Goal: Transaction & Acquisition: Purchase product/service

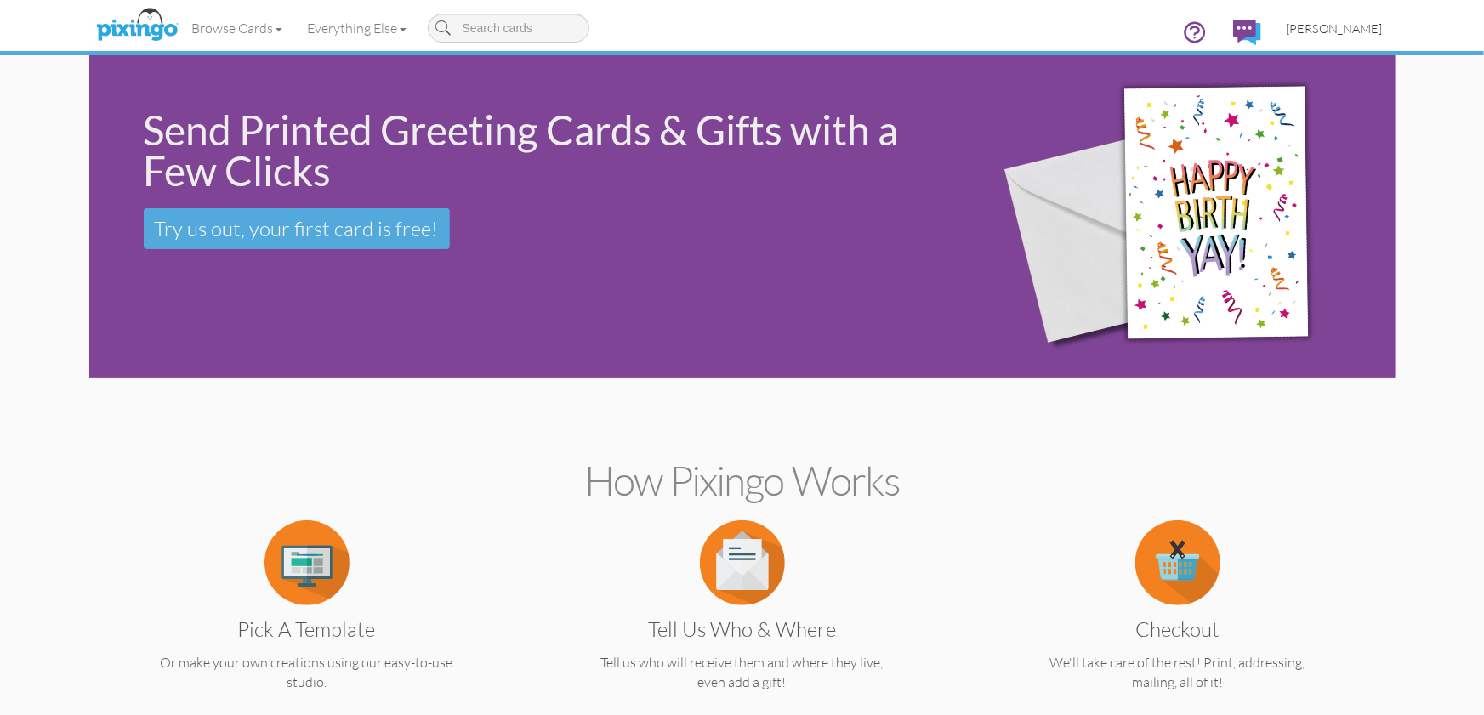
click at [1330, 26] on span "[PERSON_NAME]" at bounding box center [1334, 28] width 96 height 14
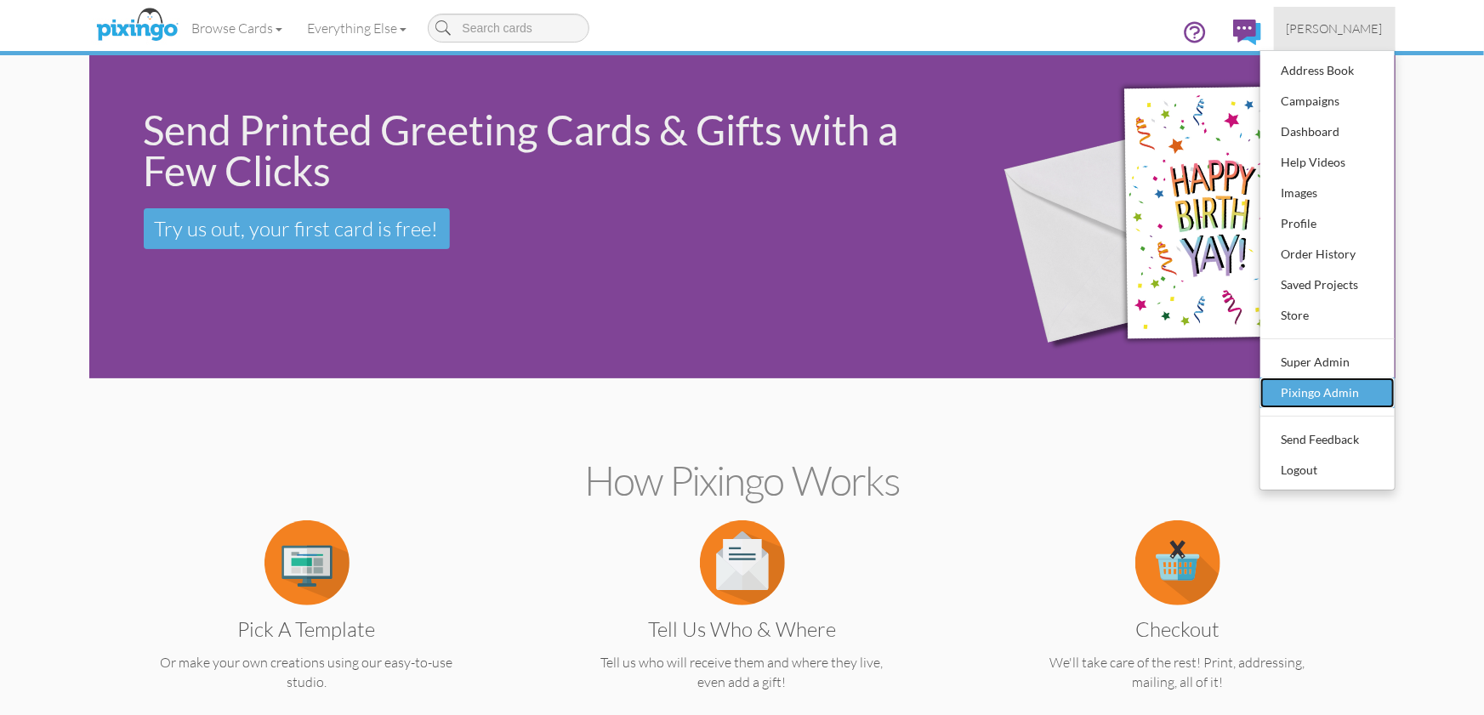
click at [1294, 382] on div "Pixingo Admin" at bounding box center [1327, 393] width 100 height 26
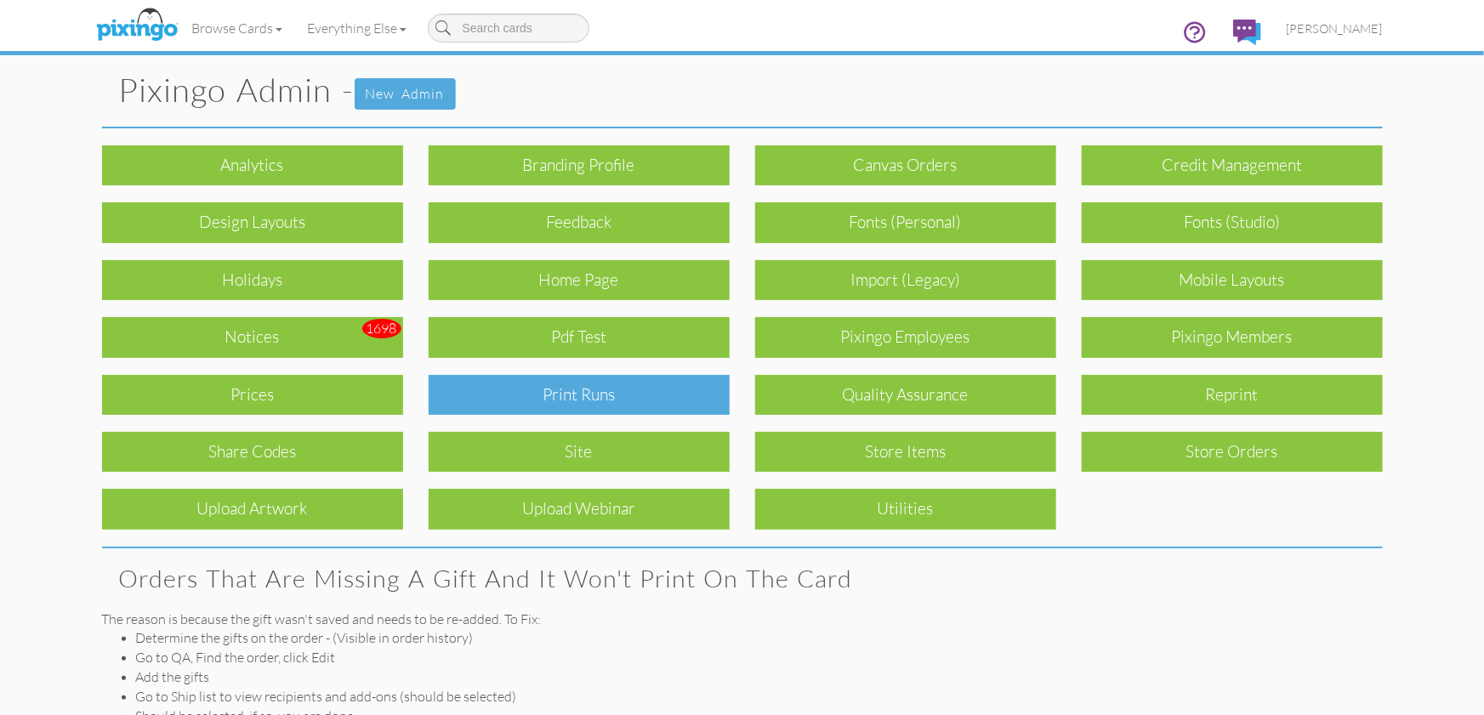
click at [686, 406] on div "Print Runs" at bounding box center [578, 395] width 301 height 40
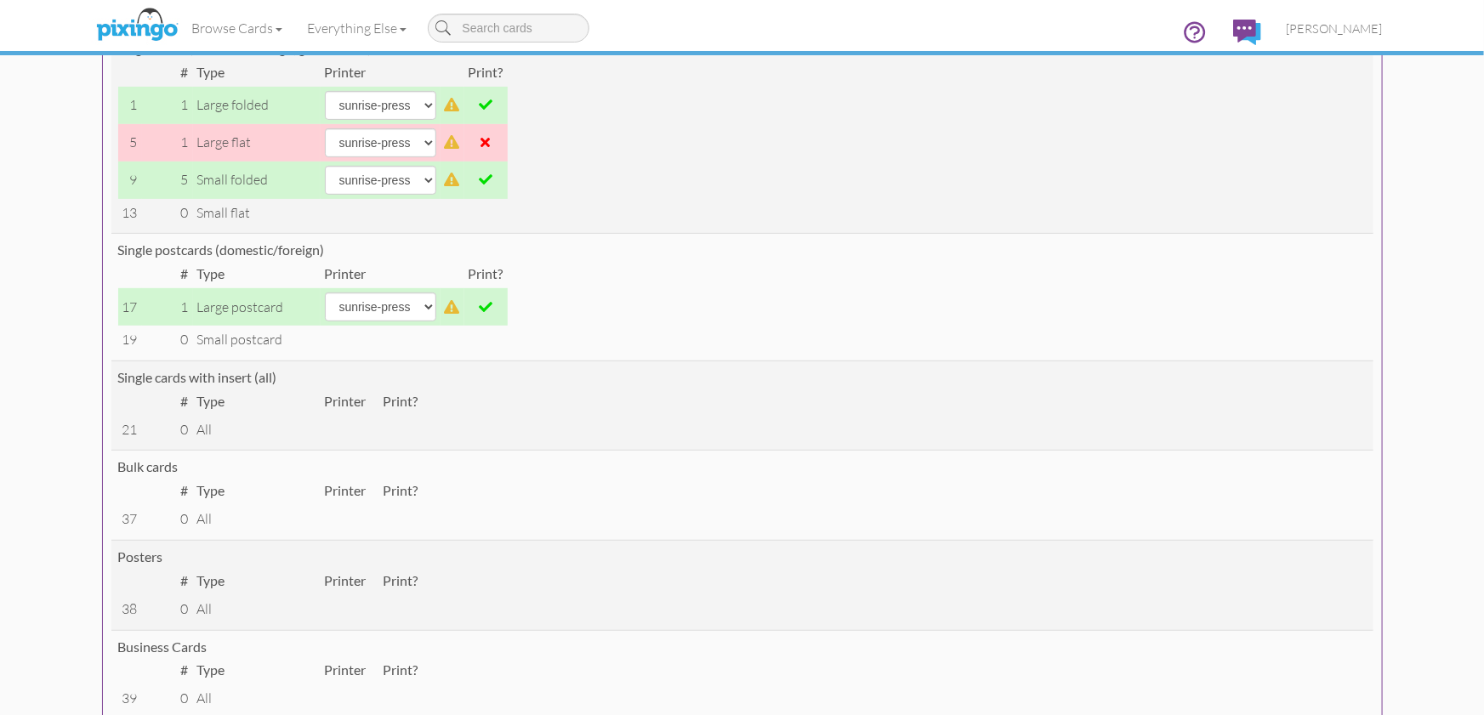
scroll to position [203, 0]
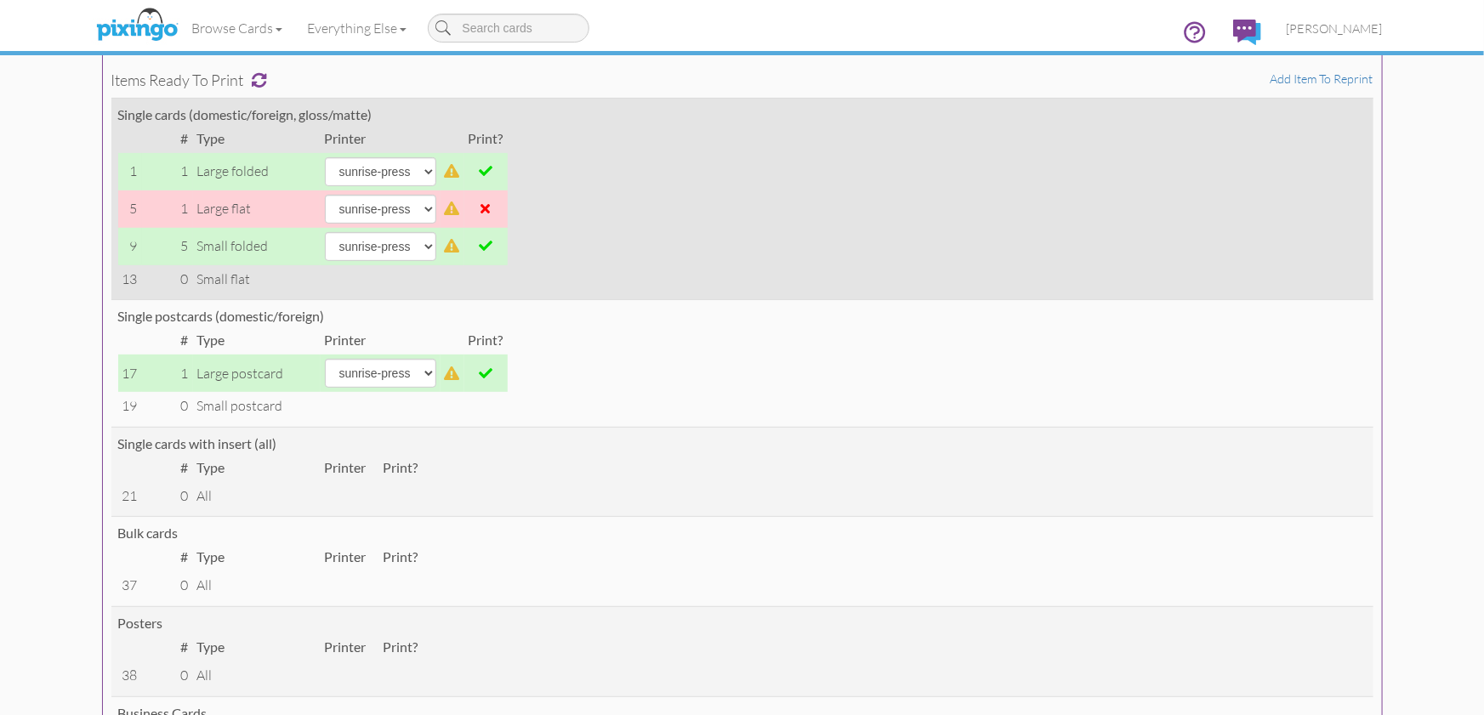
click at [486, 177] on span at bounding box center [486, 171] width 14 height 14
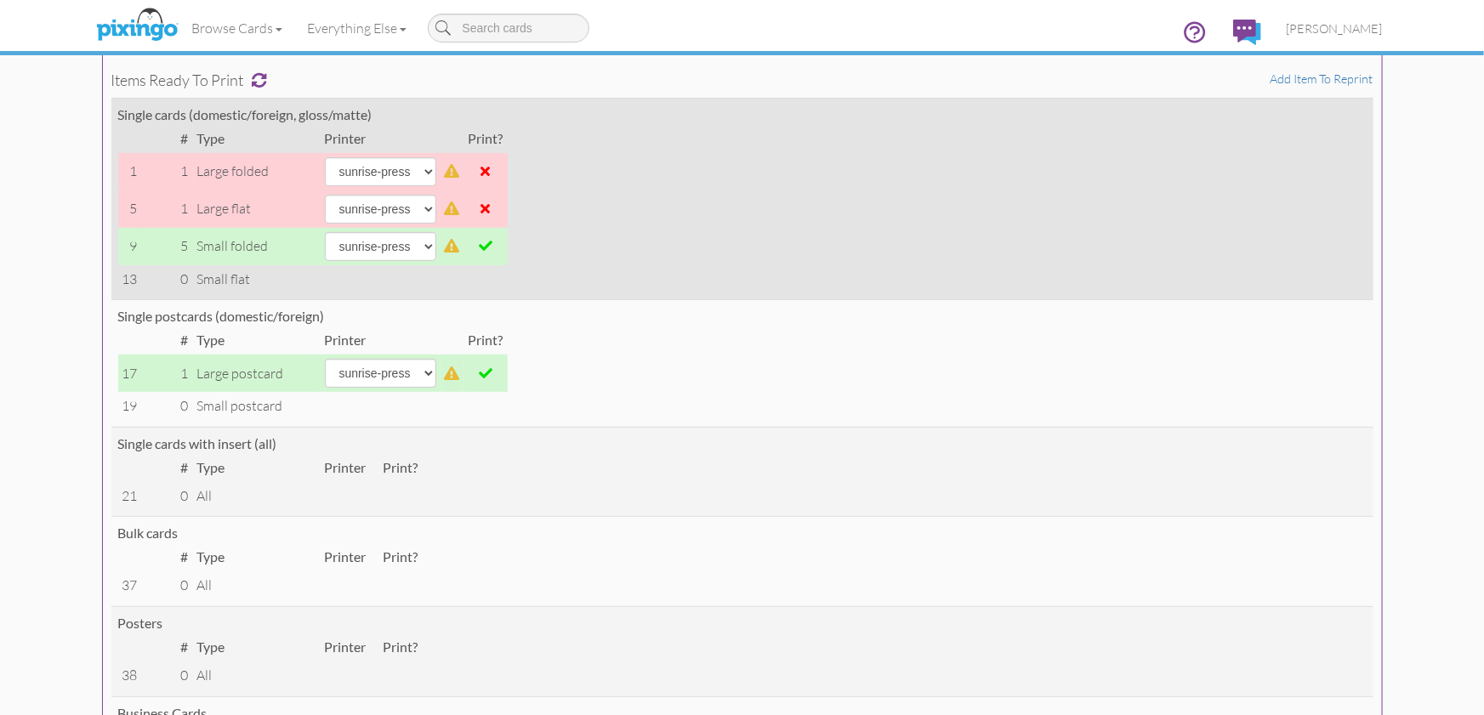
click at [487, 253] on td at bounding box center [485, 246] width 43 height 37
click at [485, 249] on span at bounding box center [486, 246] width 14 height 14
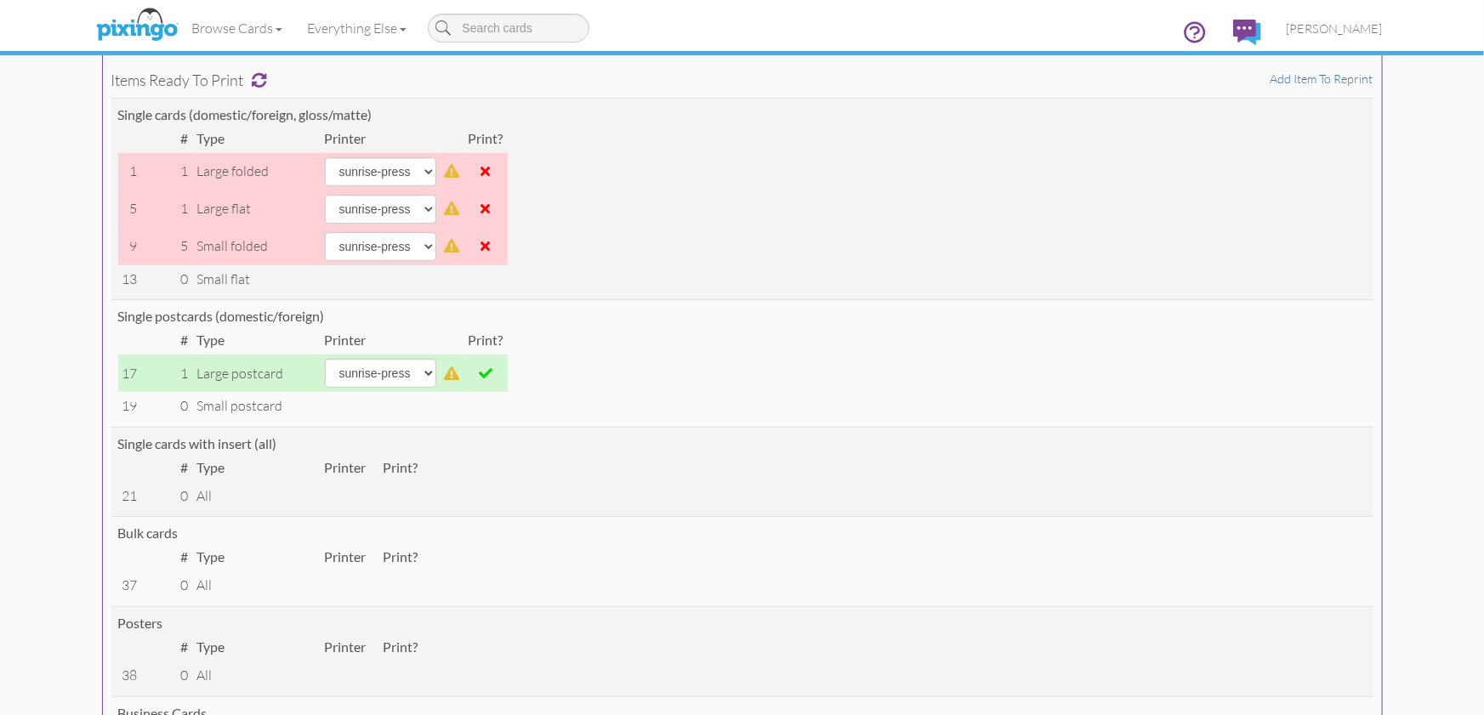
click at [479, 369] on span at bounding box center [486, 373] width 14 height 14
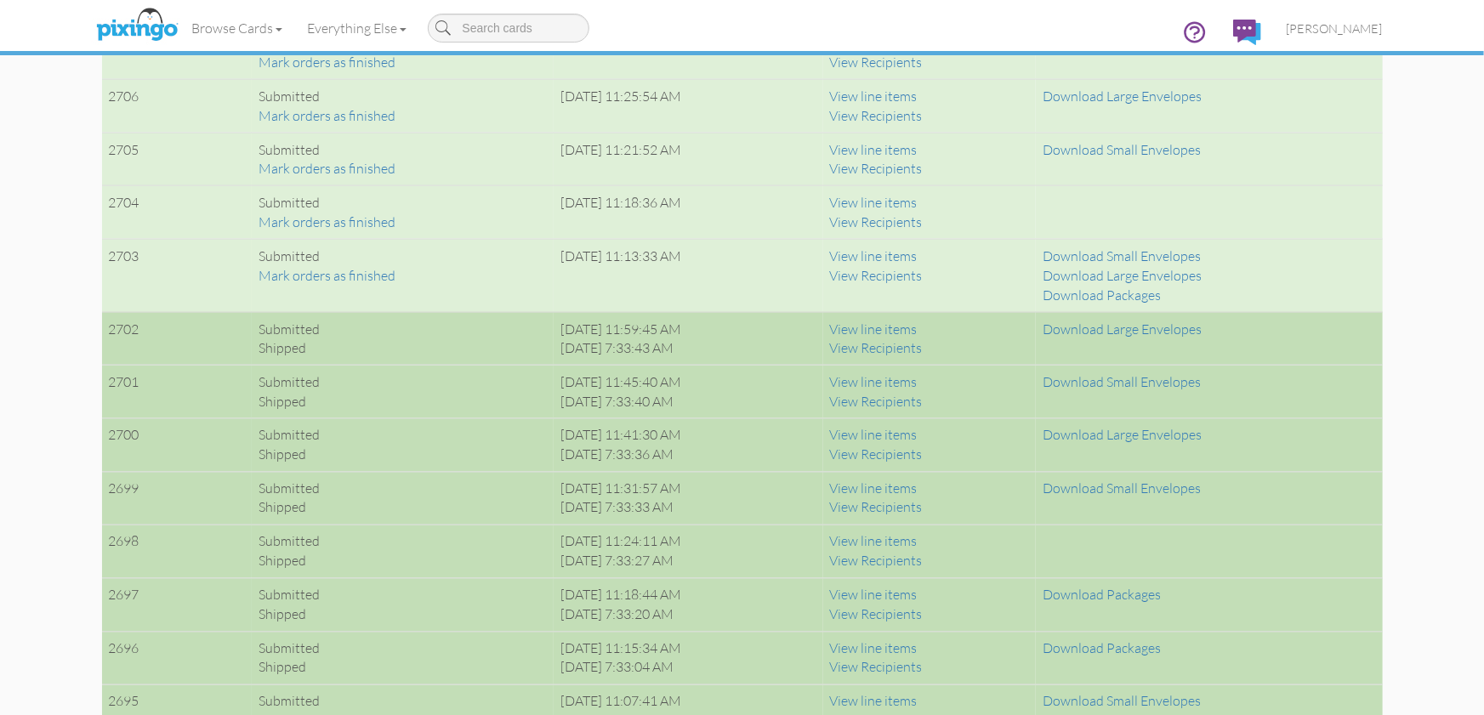
scroll to position [1267, 0]
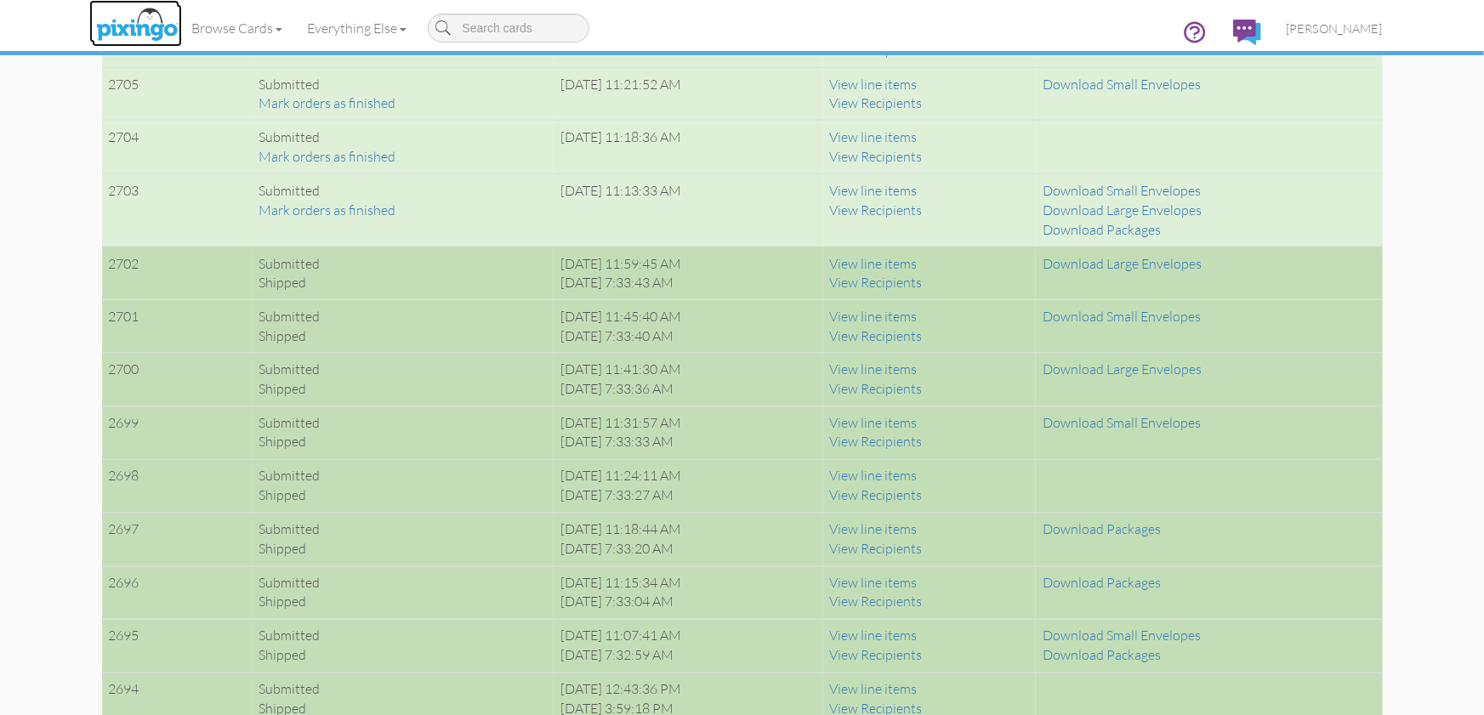
click at [153, 32] on img at bounding box center [137, 25] width 90 height 43
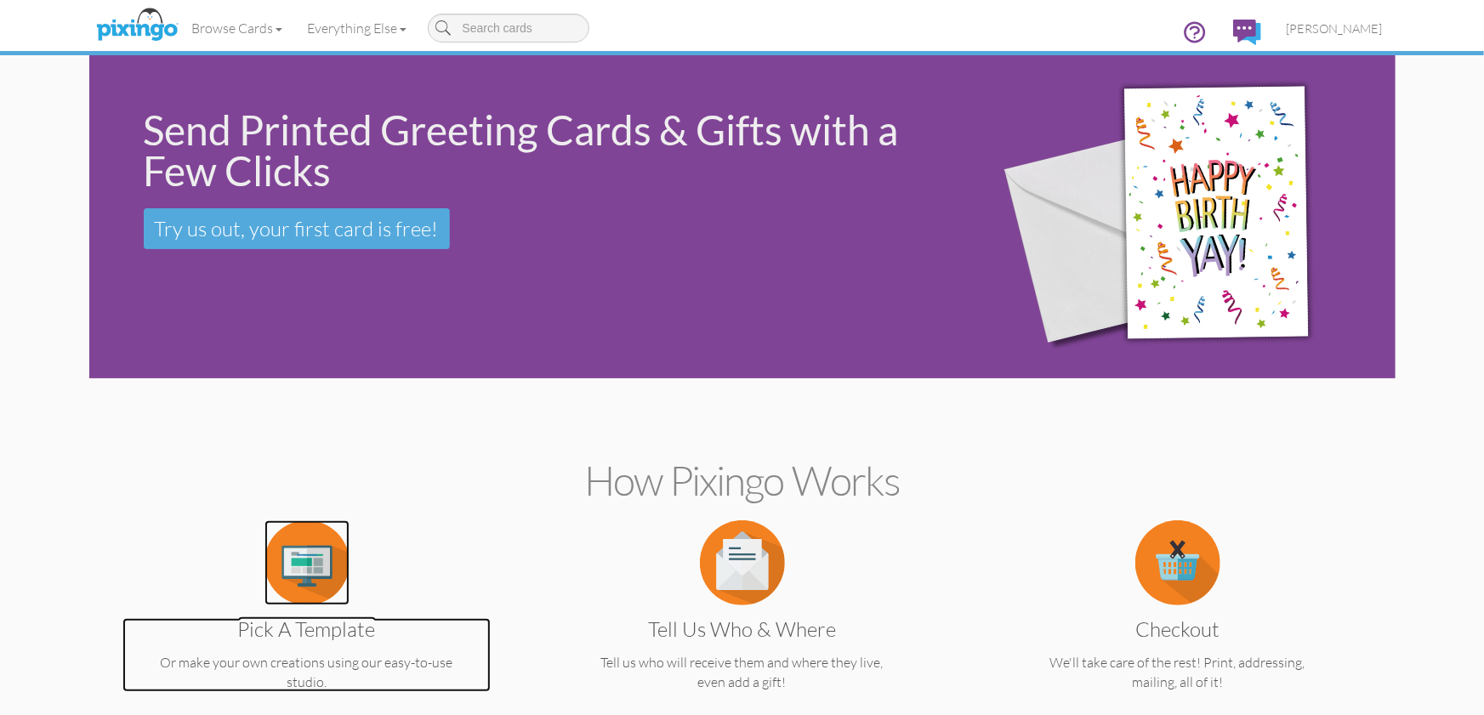
click at [335, 544] on img at bounding box center [306, 562] width 85 height 85
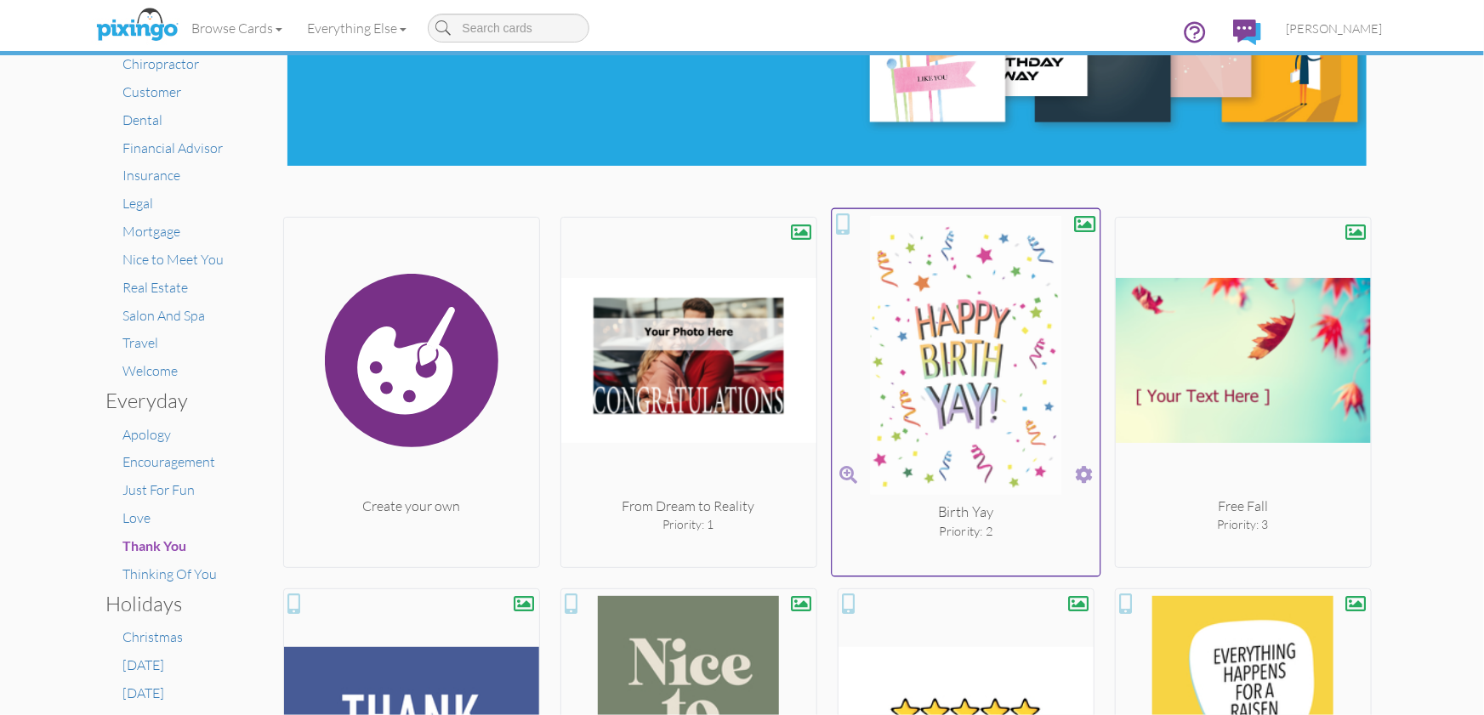
scroll to position [216, 0]
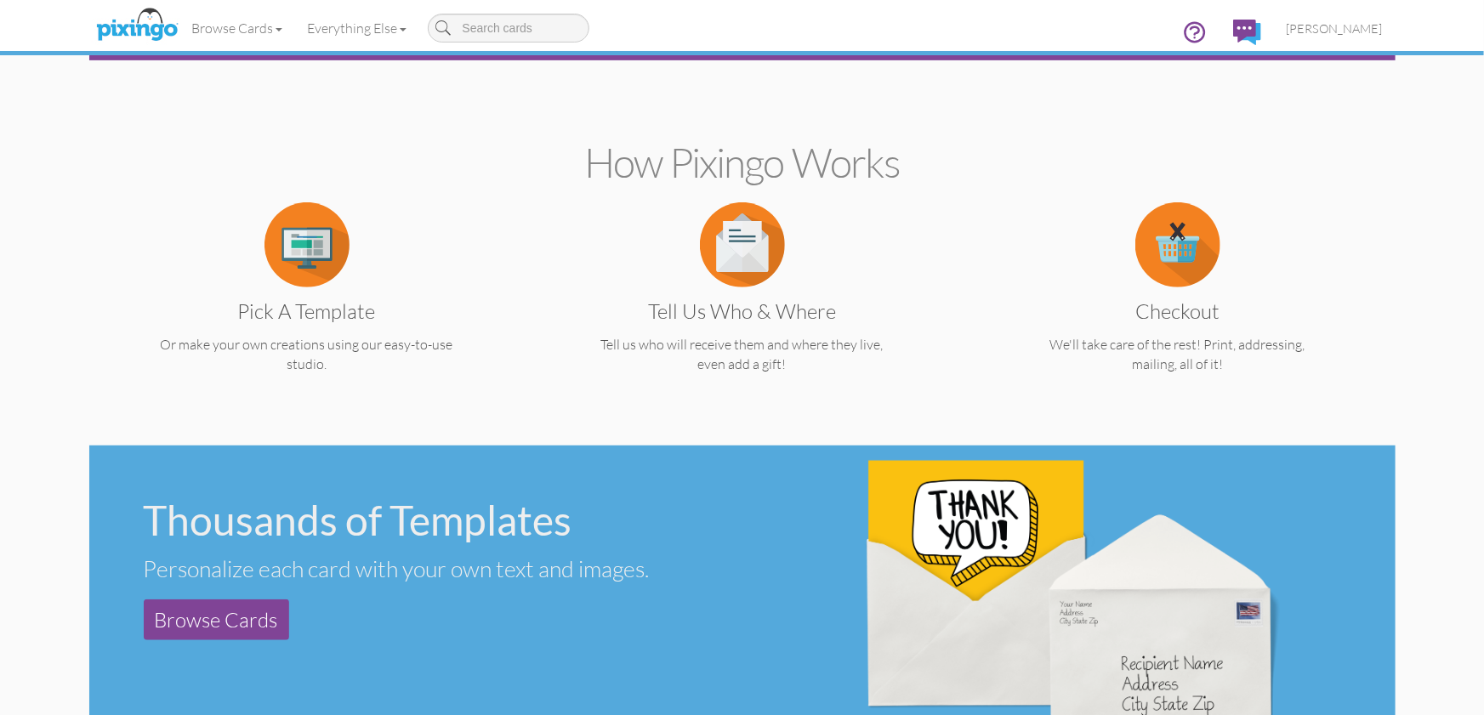
scroll to position [344, 0]
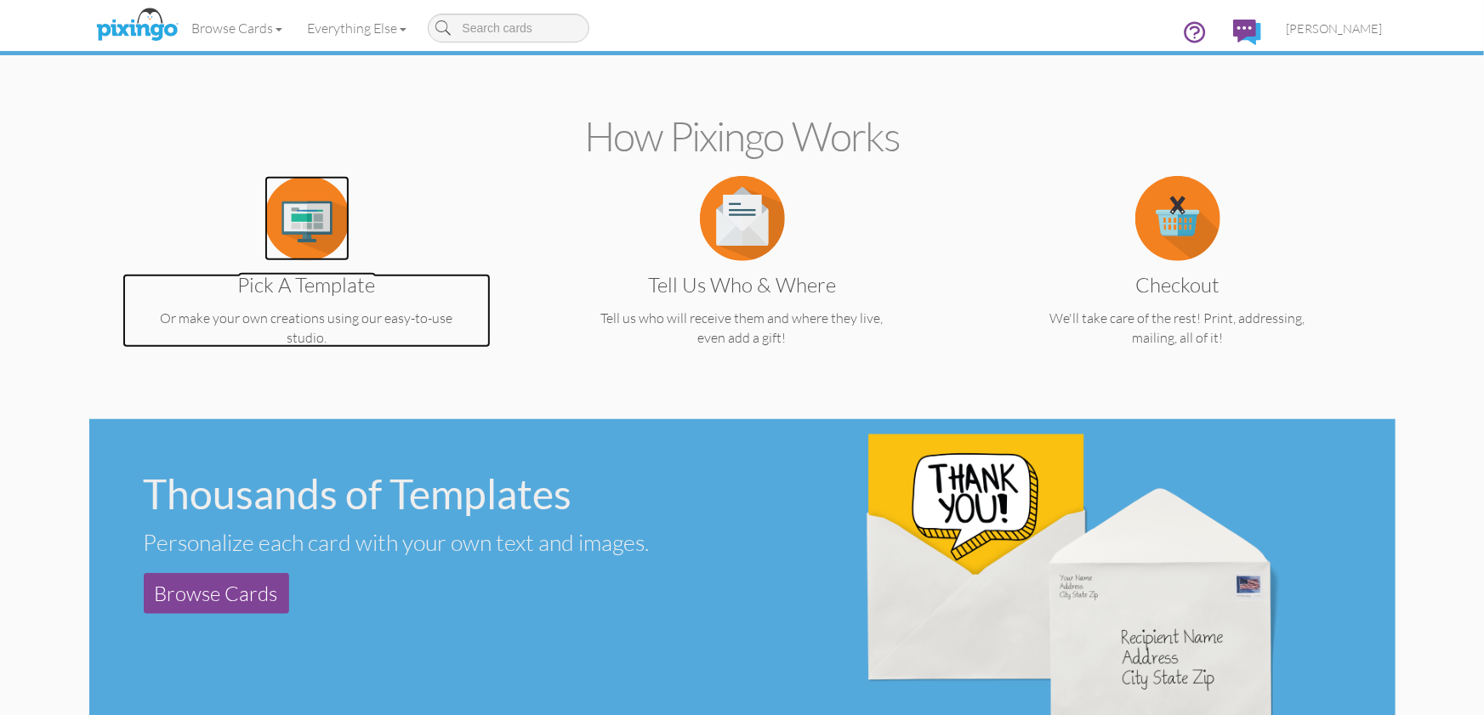
click at [318, 248] on img at bounding box center [306, 218] width 85 height 85
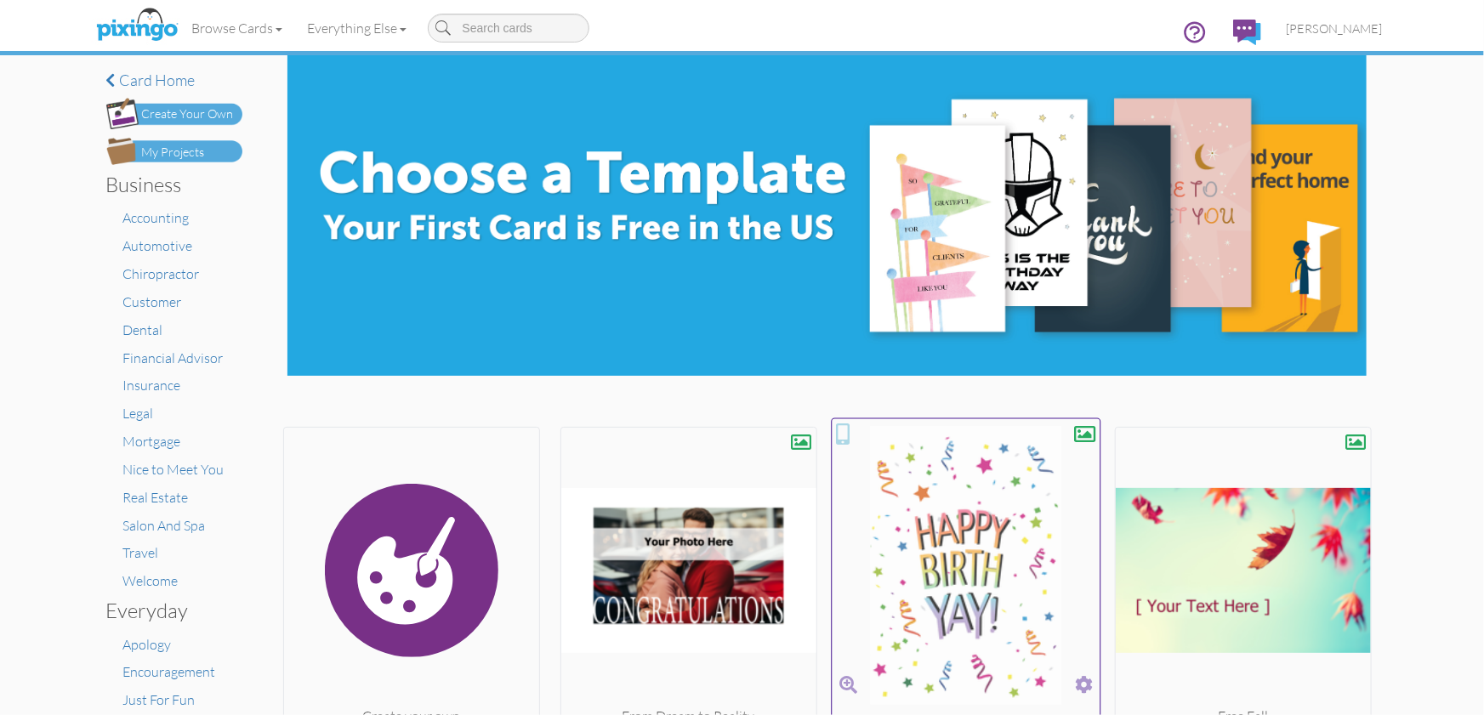
click at [854, 491] on img at bounding box center [965, 569] width 268 height 286
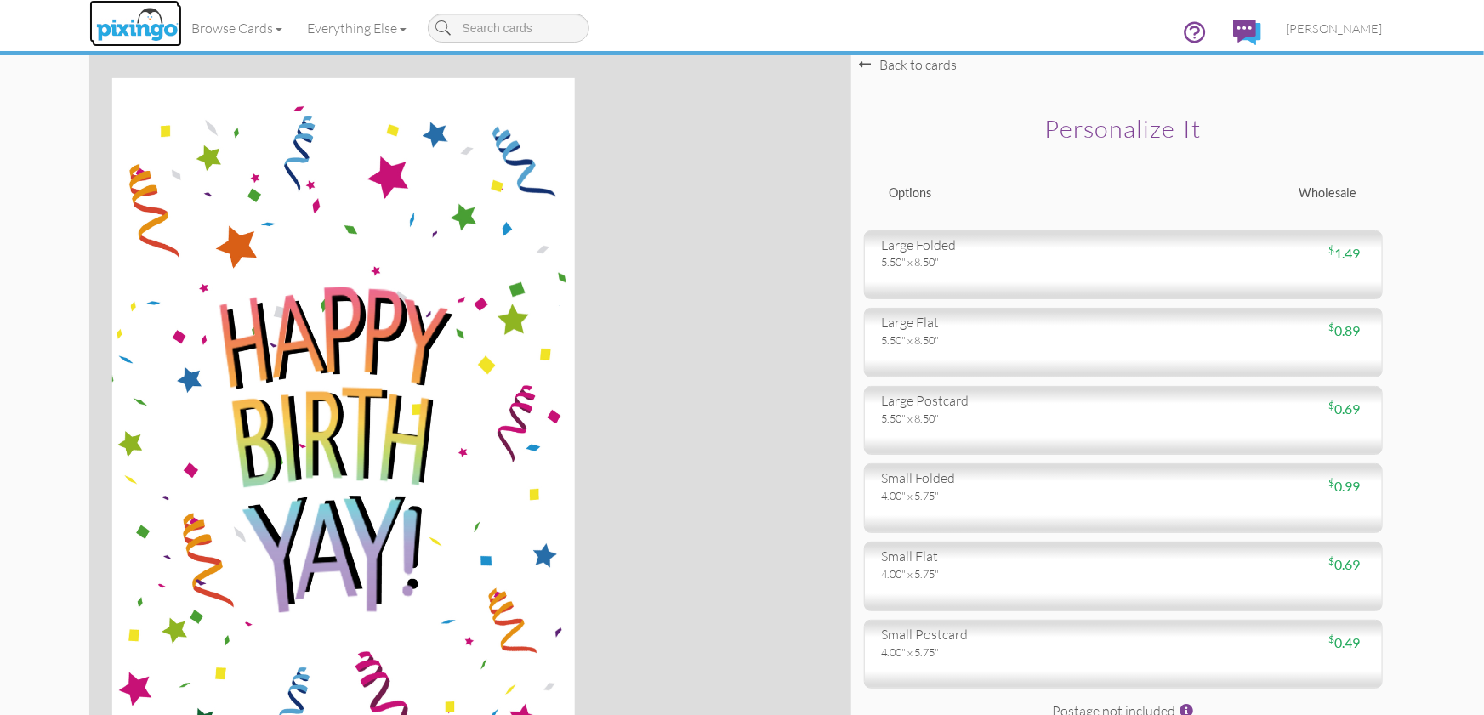
click at [124, 15] on img at bounding box center [137, 25] width 90 height 43
